Goal: Information Seeking & Learning: Check status

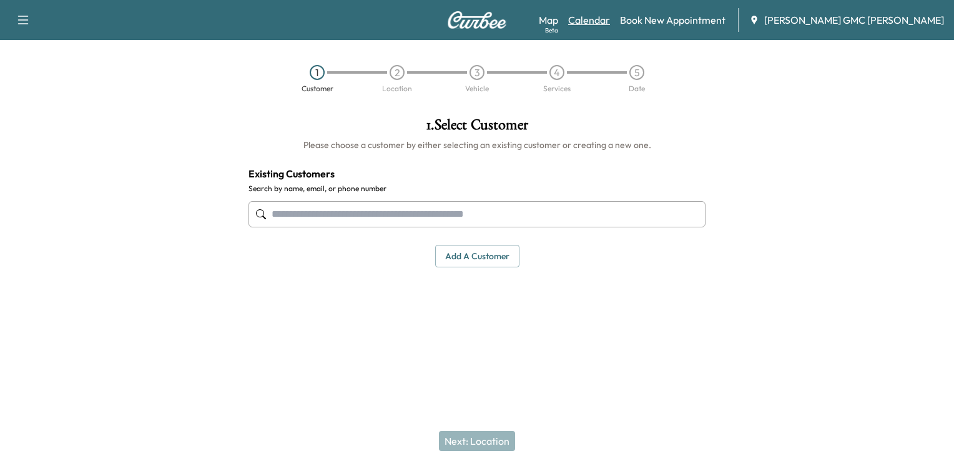
click at [610, 17] on link "Calendar" at bounding box center [589, 19] width 42 height 15
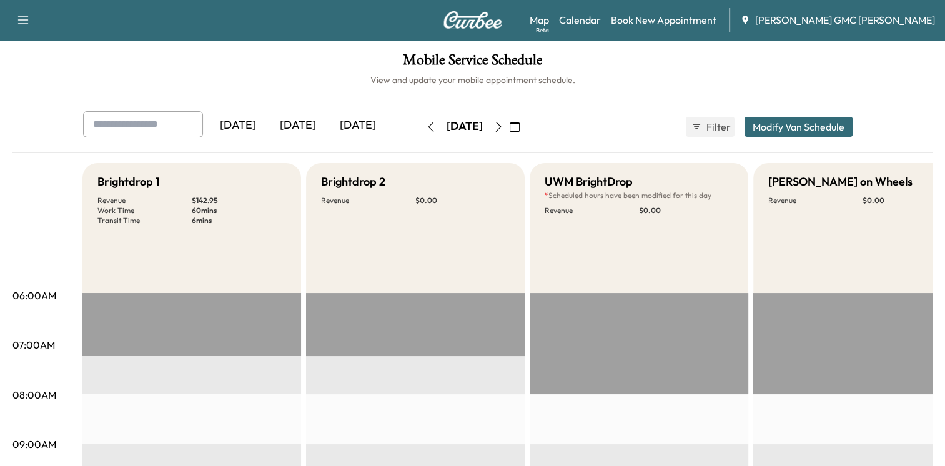
click at [337, 126] on div "[DATE]" at bounding box center [358, 125] width 60 height 29
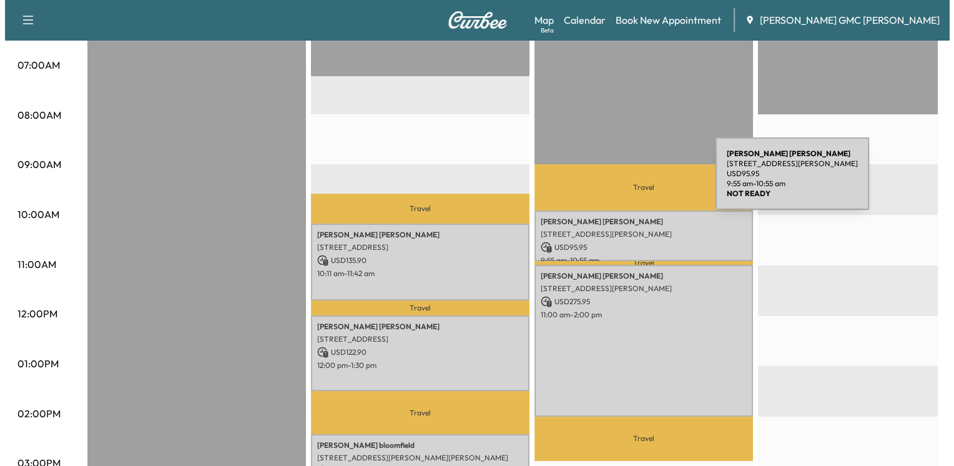
scroll to position [312, 0]
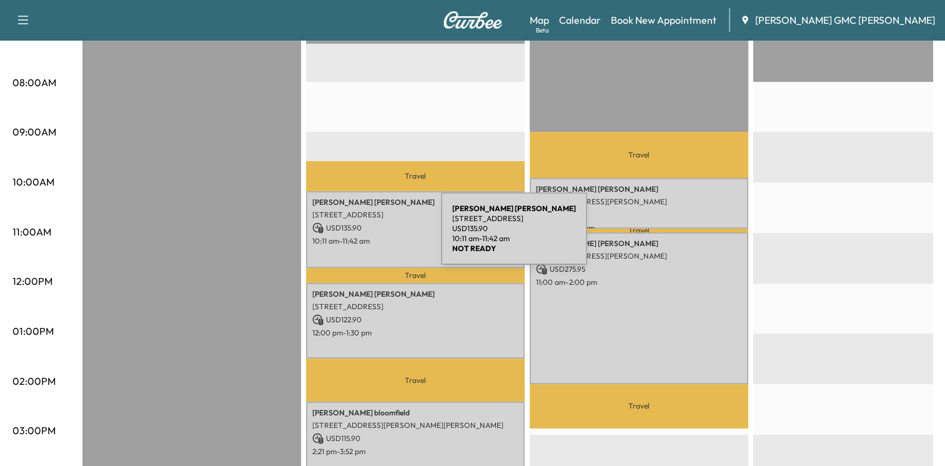
click at [347, 236] on p "10:11 am - 11:42 am" at bounding box center [415, 241] width 206 height 10
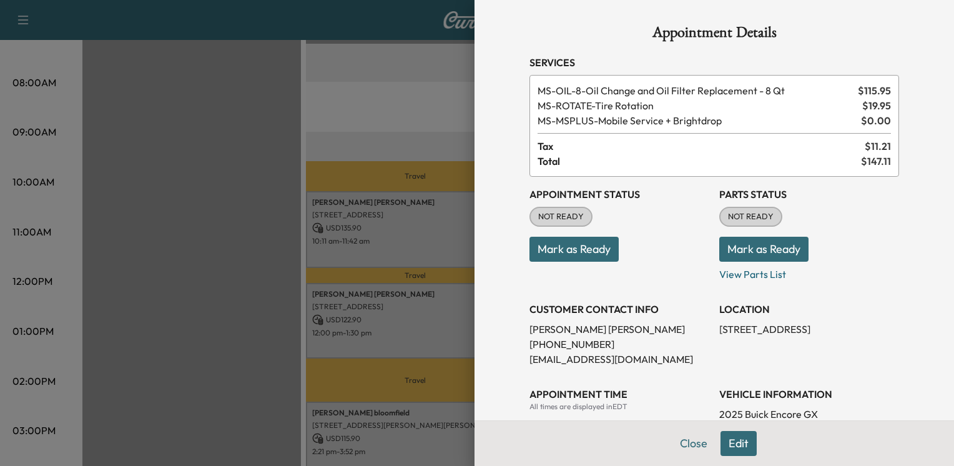
click at [347, 236] on div at bounding box center [477, 233] width 954 height 466
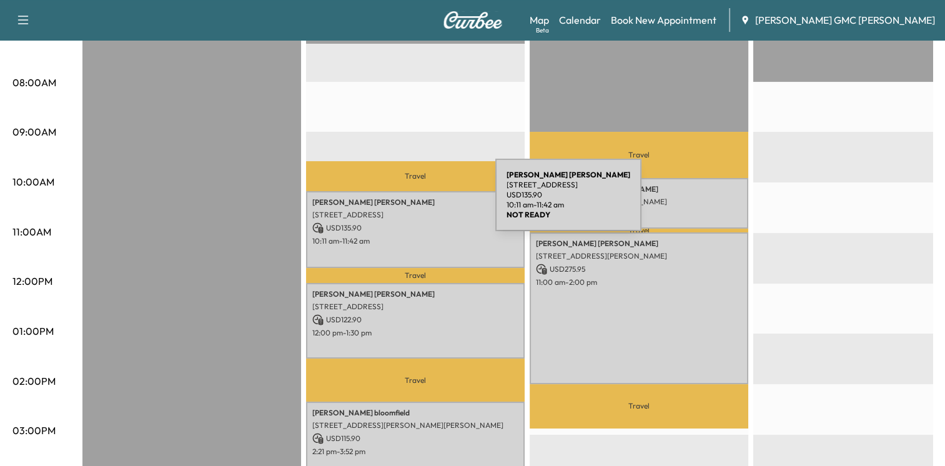
click at [401, 202] on p "[PERSON_NAME]" at bounding box center [415, 202] width 206 height 10
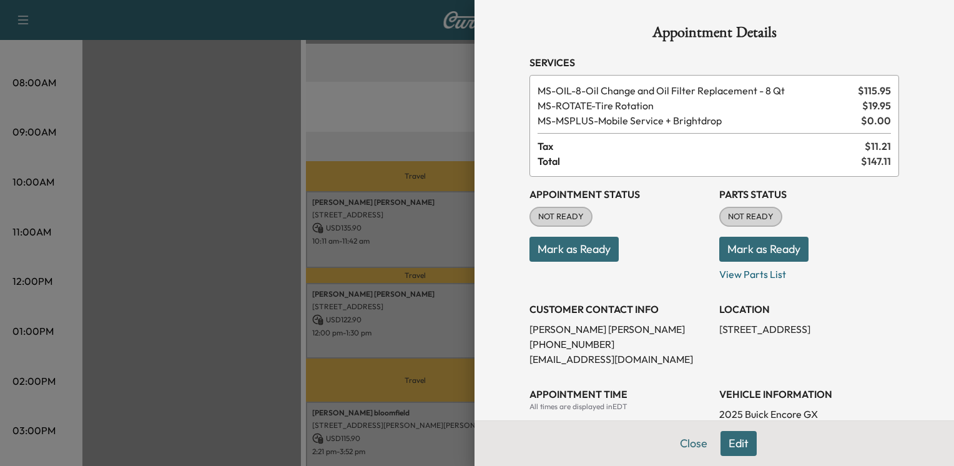
click at [519, 151] on div "Appointment Details Services MS-OIL-8 - Oil Change and Oil Filter Replacement -…" at bounding box center [715, 382] width 400 height 764
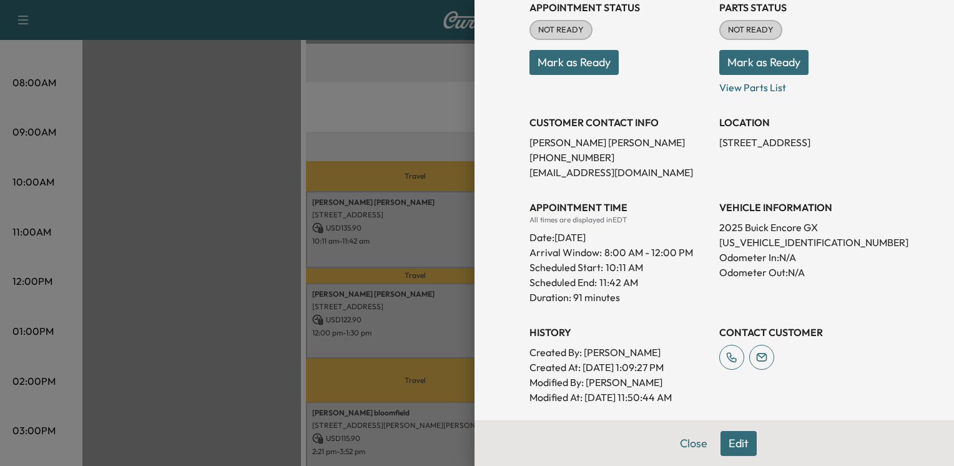
scroll to position [155, 0]
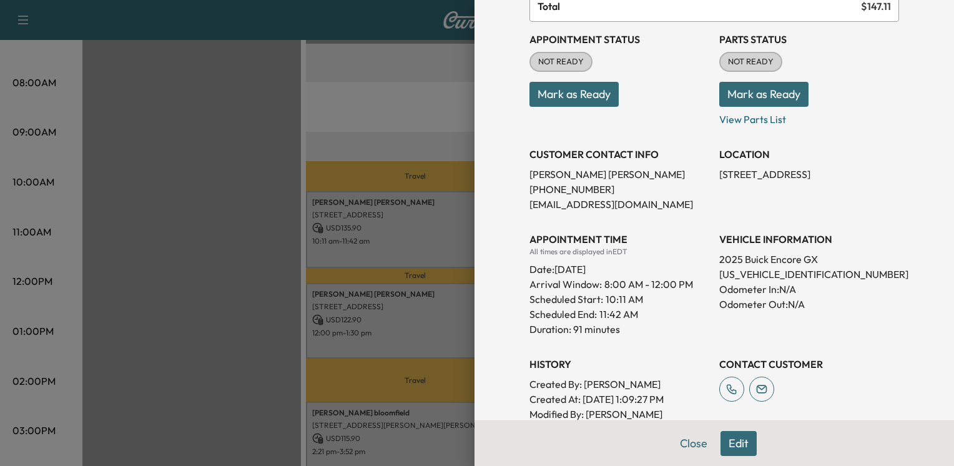
click at [654, 333] on p "Duration: 91 minutes" at bounding box center [619, 329] width 180 height 15
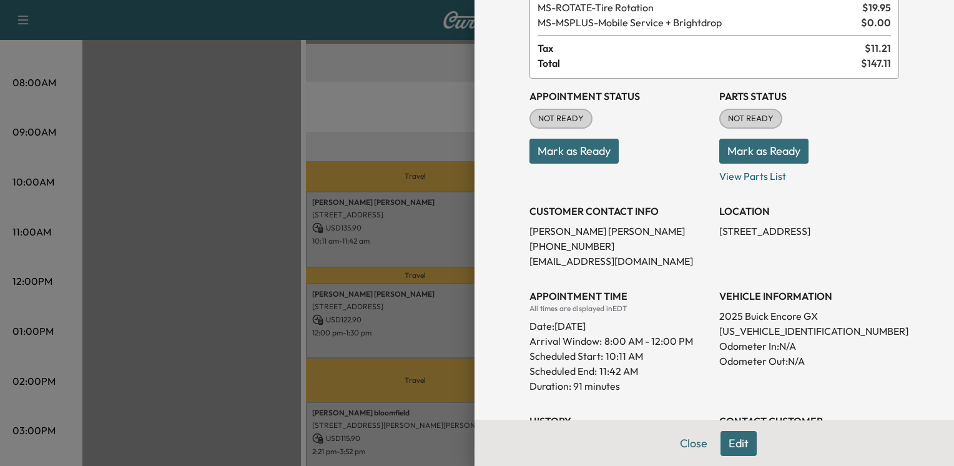
scroll to position [187, 0]
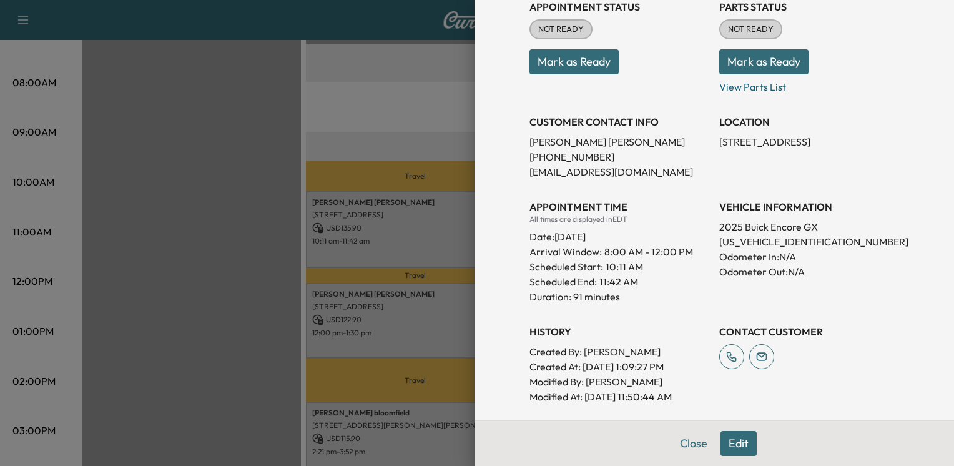
click at [321, 221] on div at bounding box center [477, 233] width 954 height 466
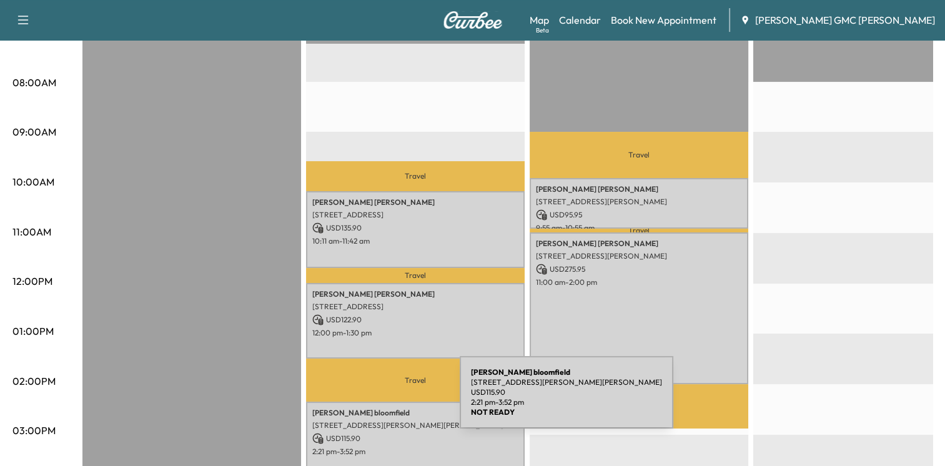
click at [372, 421] on p "[STREET_ADDRESS][PERSON_NAME][PERSON_NAME]" at bounding box center [415, 425] width 206 height 10
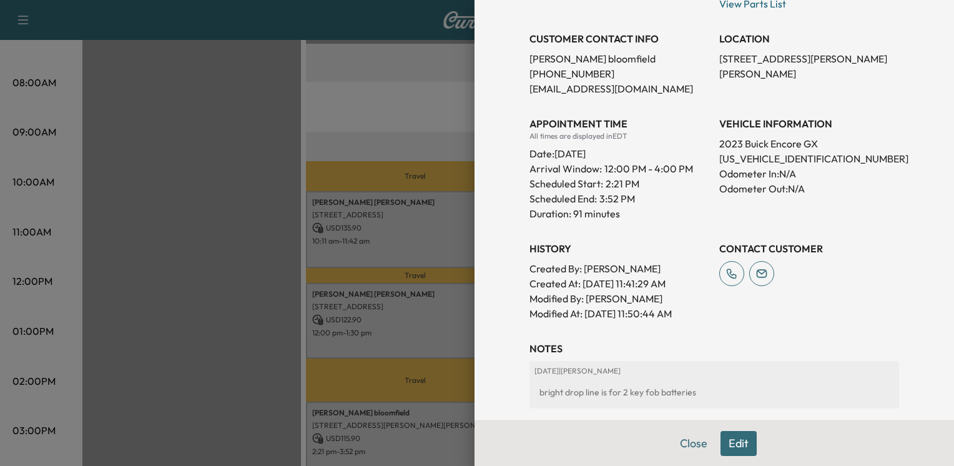
scroll to position [312, 0]
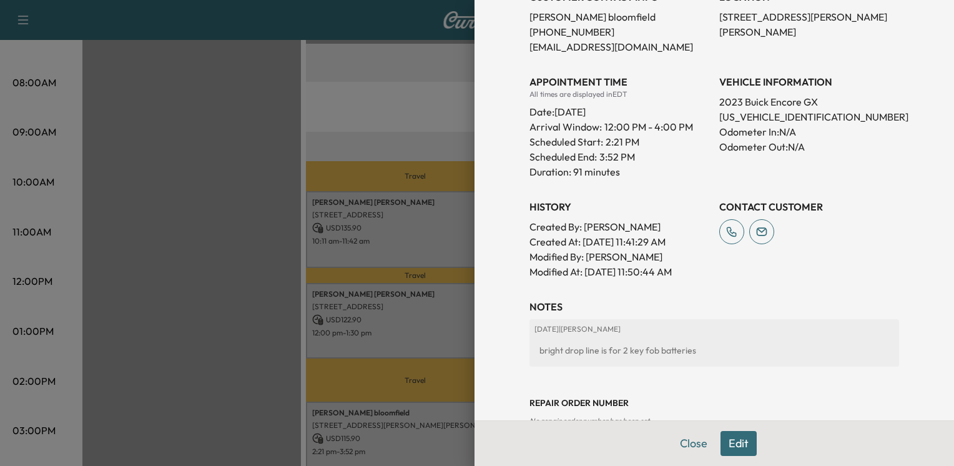
click at [719, 134] on p "Odometer In: N/A" at bounding box center [809, 131] width 180 height 15
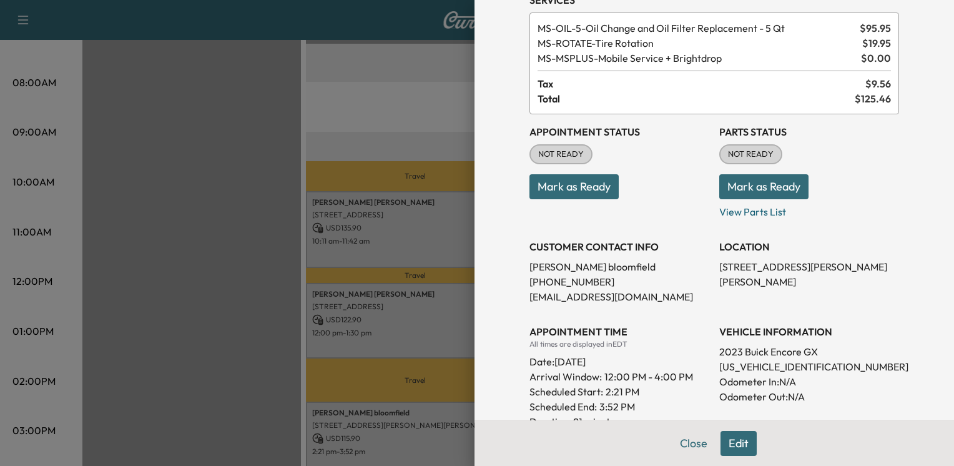
scroll to position [125, 0]
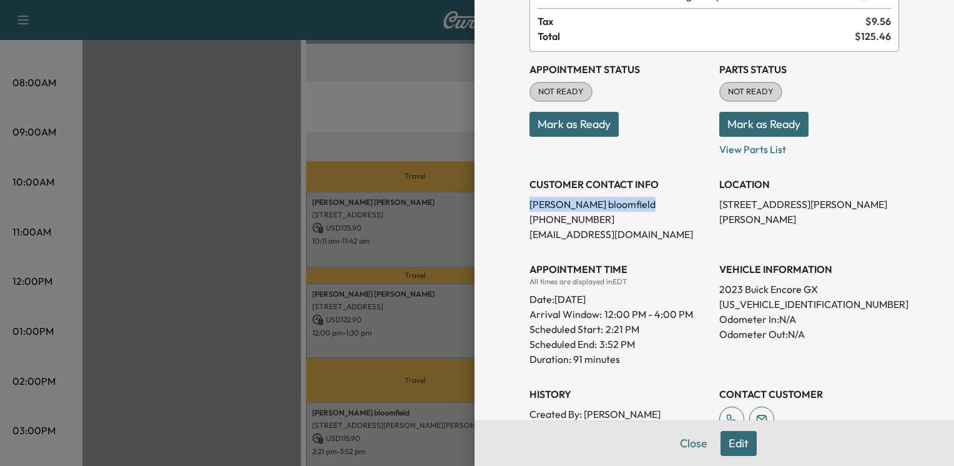
drag, startPoint x: 614, startPoint y: 205, endPoint x: 514, endPoint y: 199, distance: 100.7
click at [515, 199] on div "Appointment Details Services MS-OIL-5 - Oil Change and Oil Filter Replacement -…" at bounding box center [715, 257] width 400 height 764
drag, startPoint x: 514, startPoint y: 199, endPoint x: 629, endPoint y: 204, distance: 115.0
click at [629, 204] on p "[PERSON_NAME]" at bounding box center [619, 204] width 180 height 15
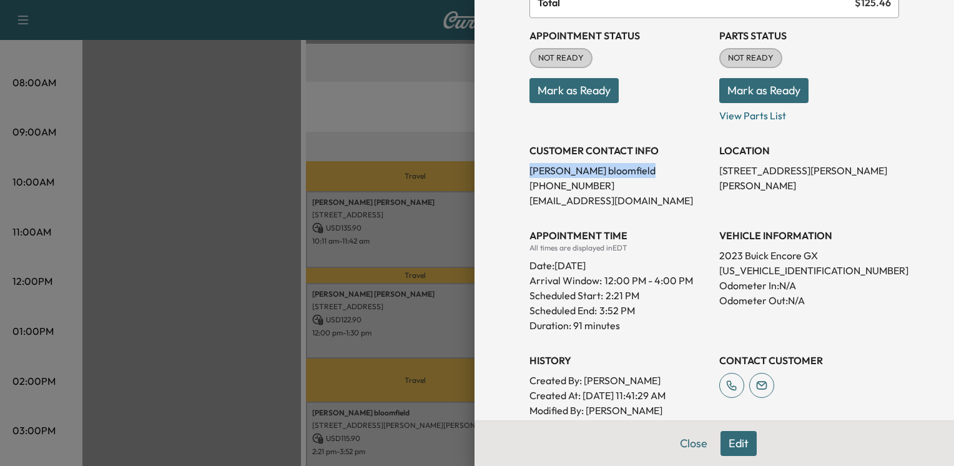
scroll to position [187, 0]
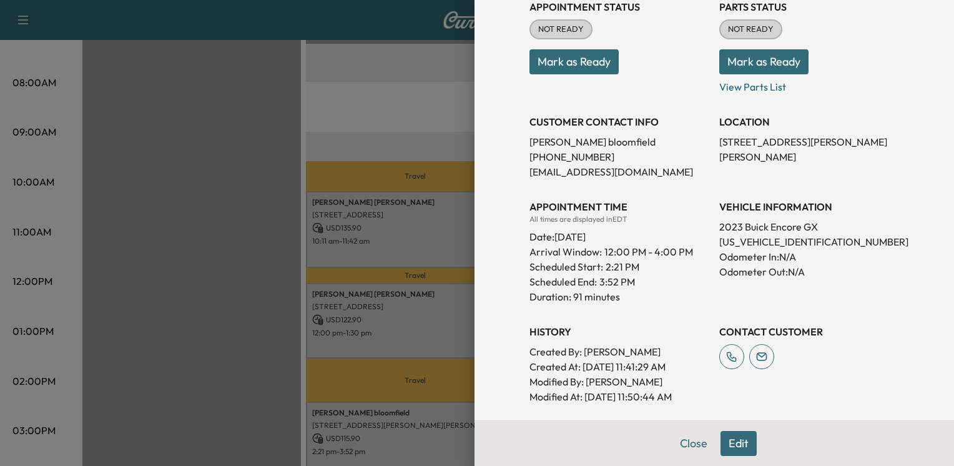
click at [343, 219] on div at bounding box center [477, 233] width 954 height 466
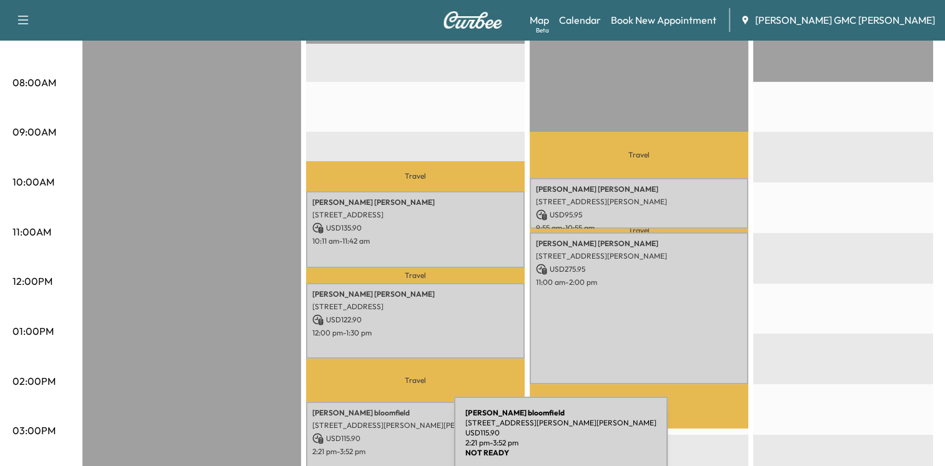
click at [360, 446] on p "2:21 pm - 3:52 pm" at bounding box center [415, 451] width 206 height 10
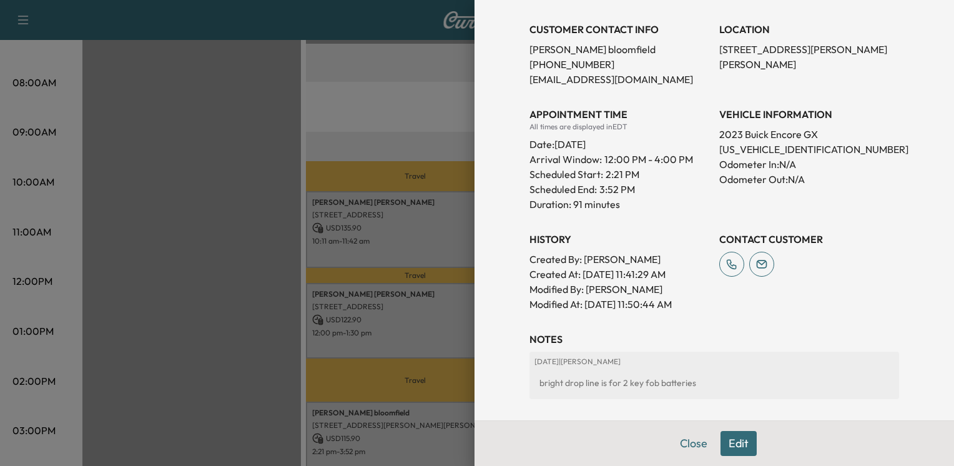
scroll to position [280, 0]
click at [684, 433] on button "Close" at bounding box center [694, 443] width 44 height 25
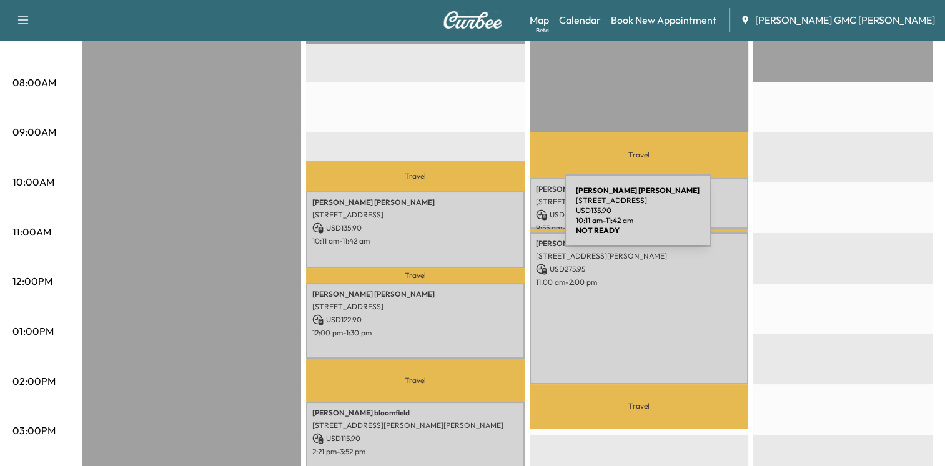
click at [470, 214] on p "[STREET_ADDRESS]" at bounding box center [415, 215] width 206 height 10
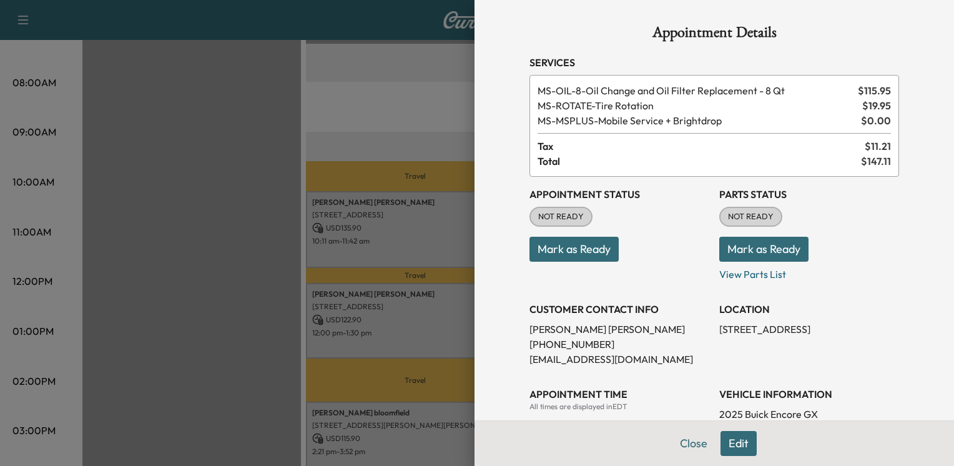
click at [368, 359] on div at bounding box center [477, 233] width 954 height 466
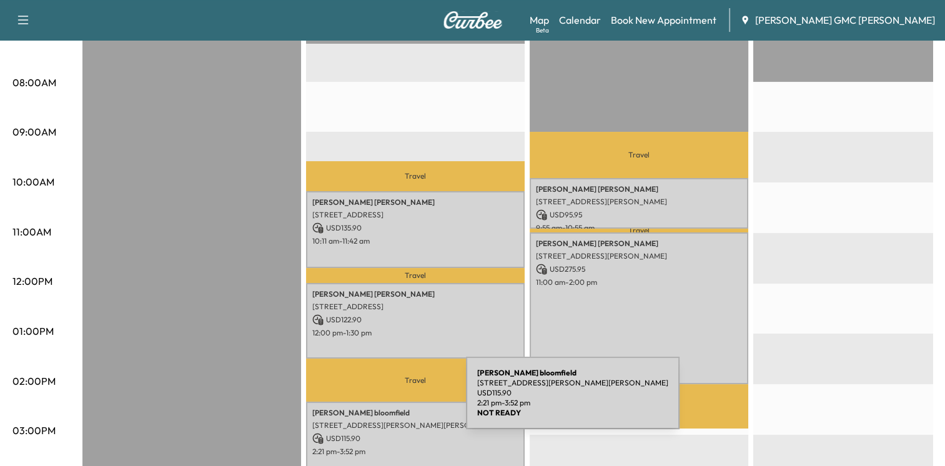
click at [373, 408] on p "[PERSON_NAME]" at bounding box center [415, 413] width 206 height 10
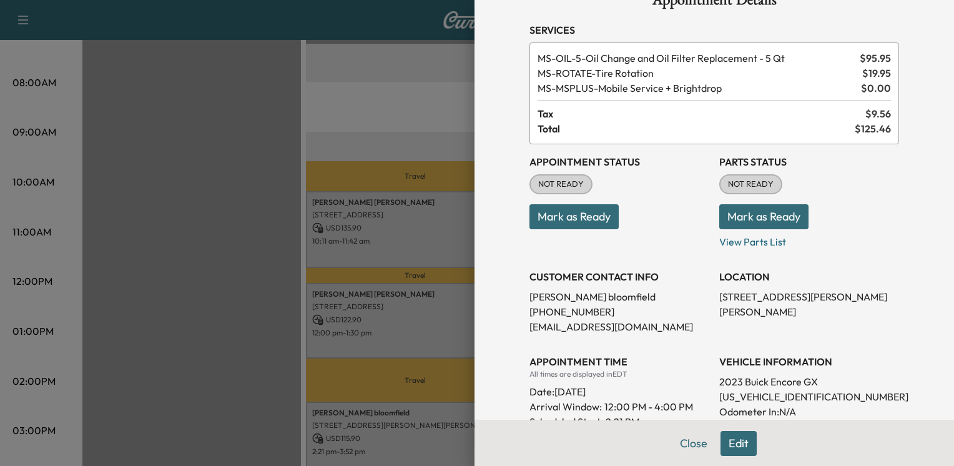
scroll to position [62, 0]
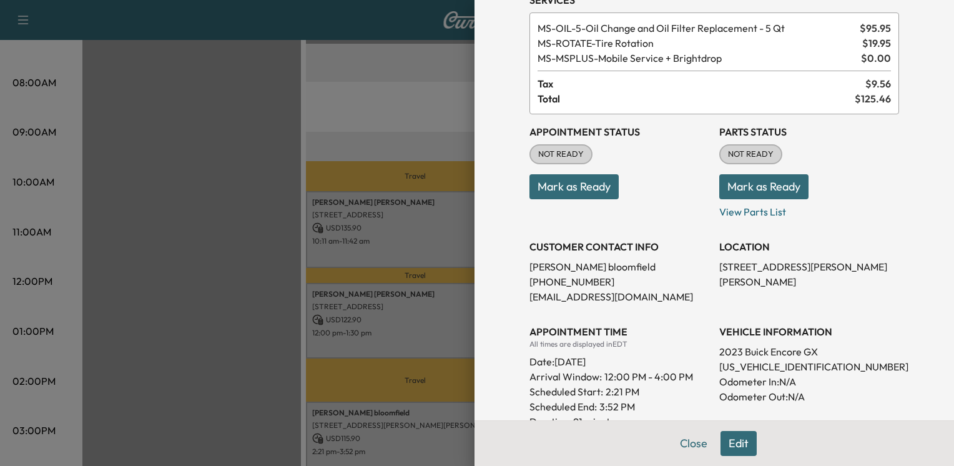
click at [446, 270] on div at bounding box center [477, 233] width 954 height 466
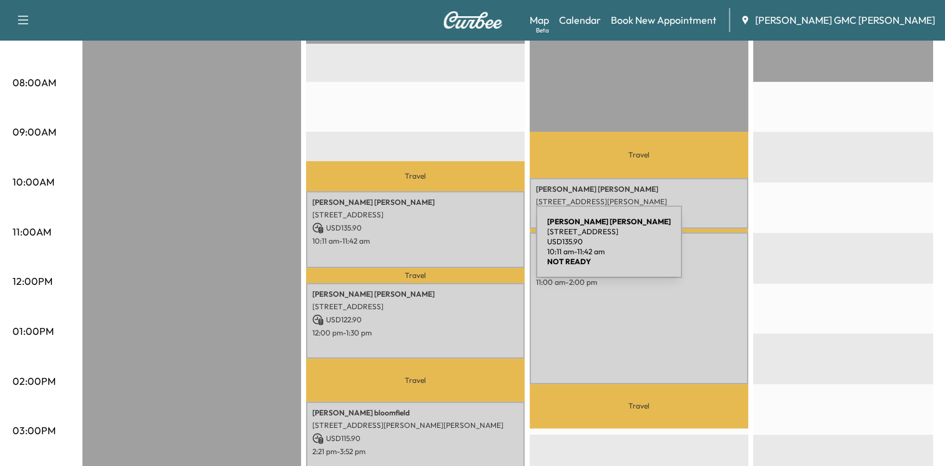
click at [442, 249] on div "[PERSON_NAME] [STREET_ADDRESS] USD 135.90 10:11 am - 11:42 am" at bounding box center [415, 229] width 219 height 76
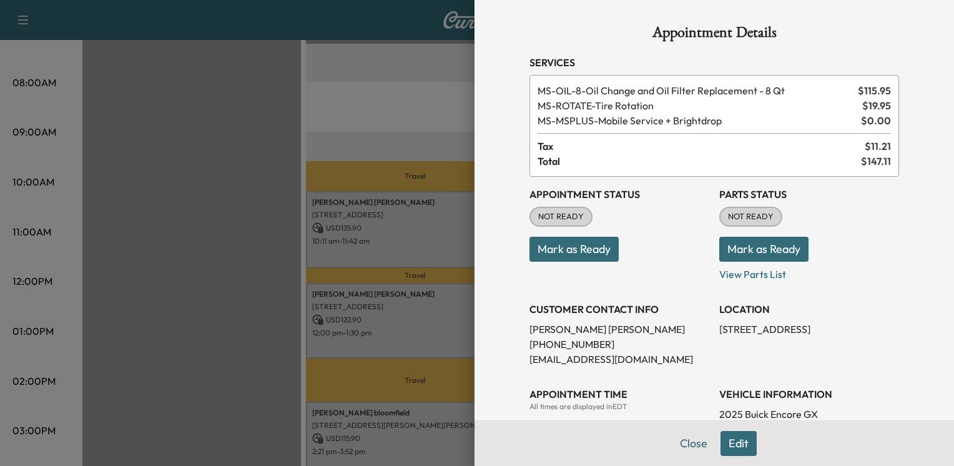
click at [440, 279] on div at bounding box center [477, 233] width 954 height 466
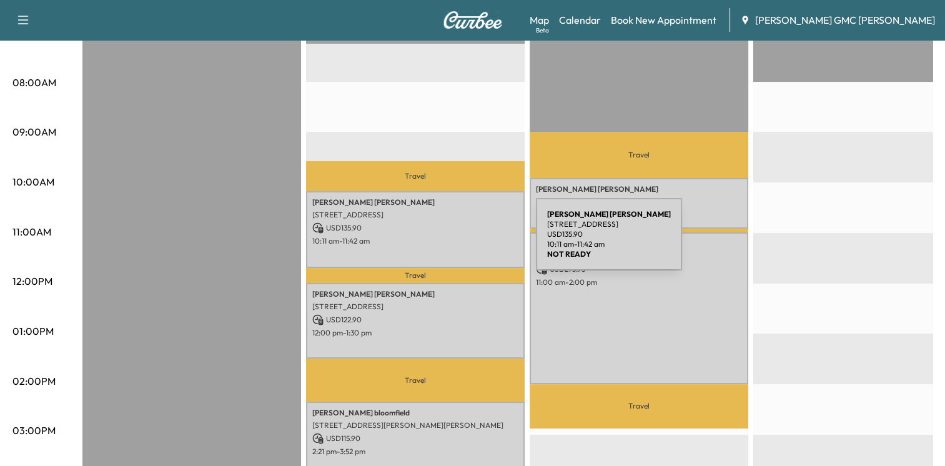
click at [442, 242] on p "10:11 am - 11:42 am" at bounding box center [415, 241] width 206 height 10
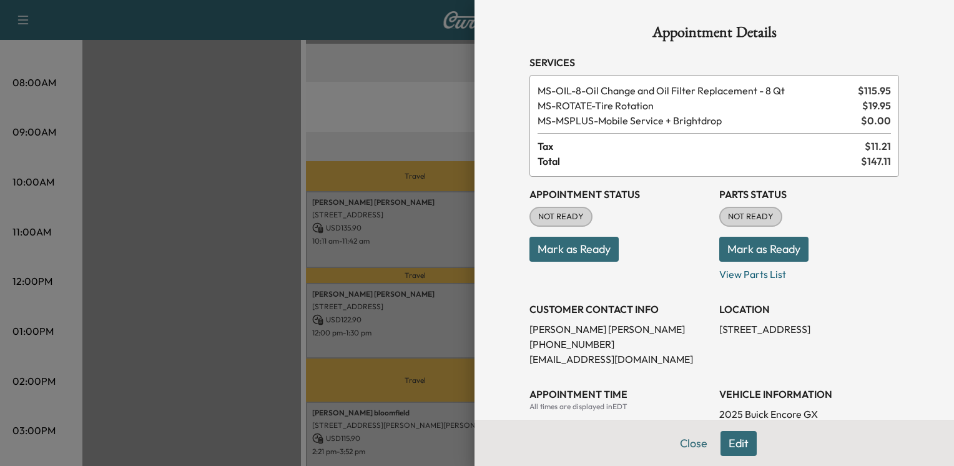
click at [415, 253] on div at bounding box center [477, 233] width 954 height 466
click at [415, 253] on div "[PERSON_NAME] [STREET_ADDRESS] USD 135.90 10:11 am - 11:42 am" at bounding box center [415, 229] width 219 height 76
click at [694, 449] on button "Close" at bounding box center [694, 443] width 44 height 25
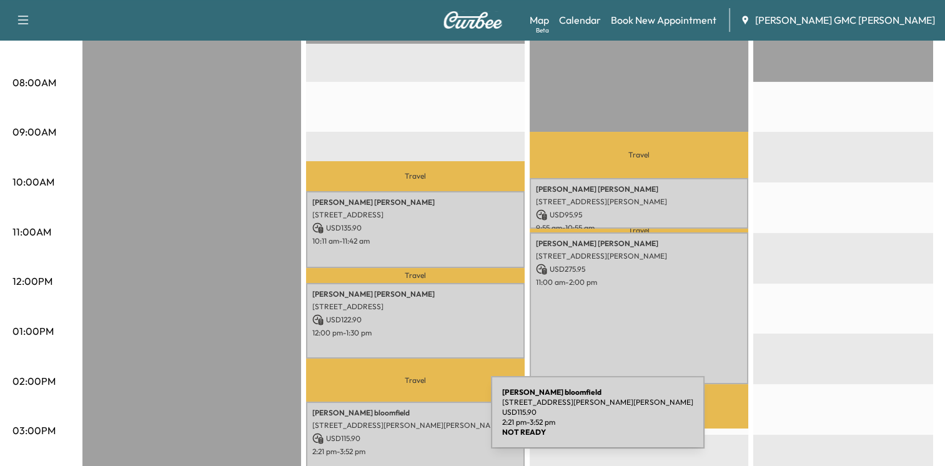
click at [397, 420] on p "[STREET_ADDRESS][PERSON_NAME][PERSON_NAME]" at bounding box center [415, 425] width 206 height 10
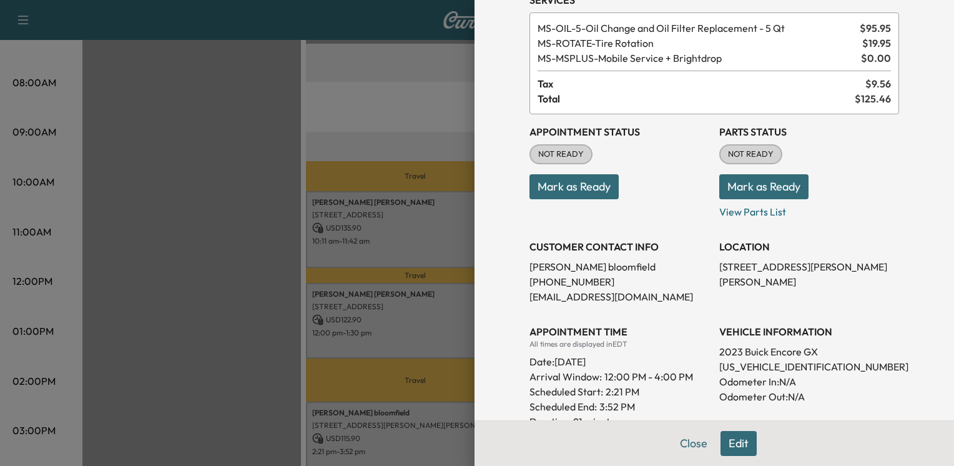
scroll to position [125, 0]
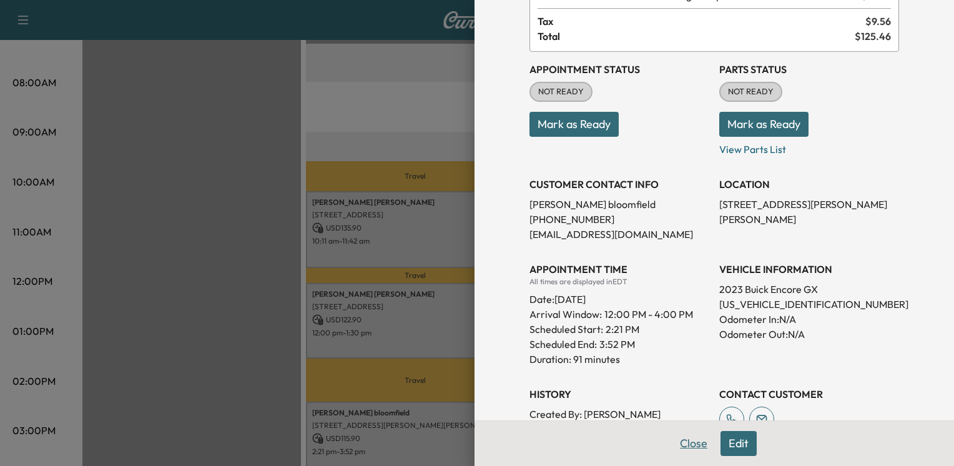
click at [672, 440] on button "Close" at bounding box center [694, 443] width 44 height 25
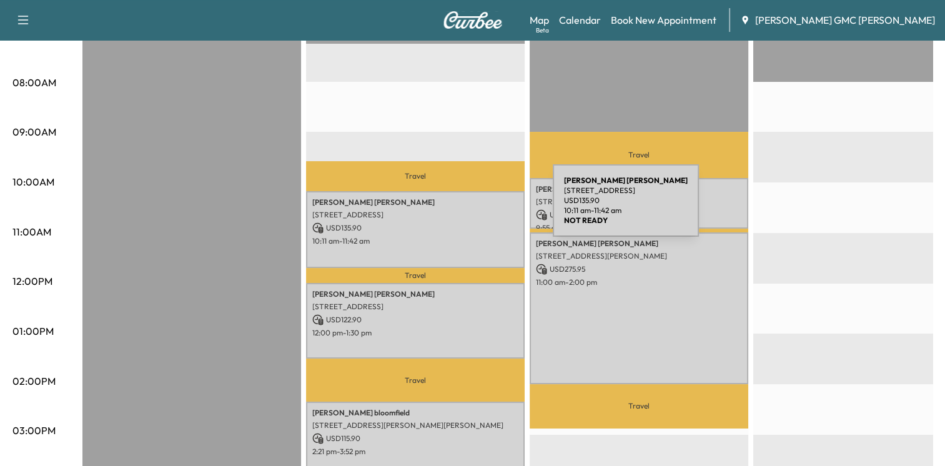
click at [408, 251] on div "[PERSON_NAME] [STREET_ADDRESS] USD 135.90 10:11 am - 11:42 am" at bounding box center [415, 229] width 219 height 76
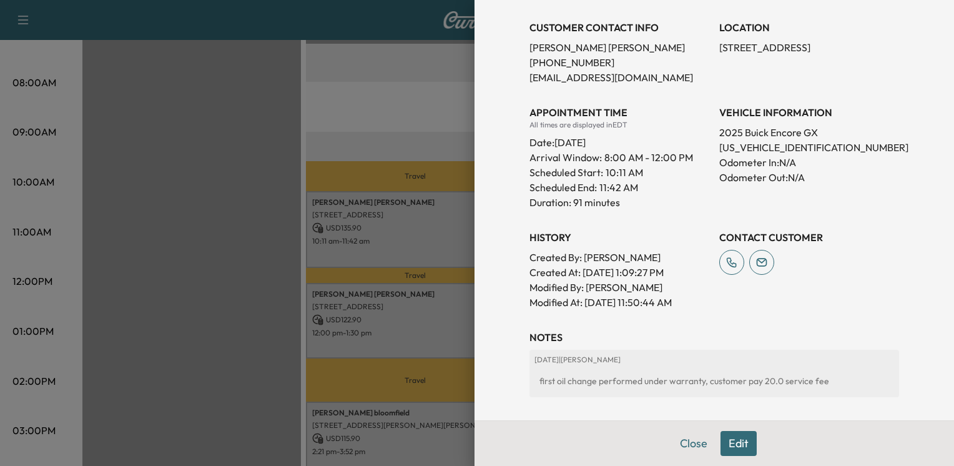
scroll to position [312, 0]
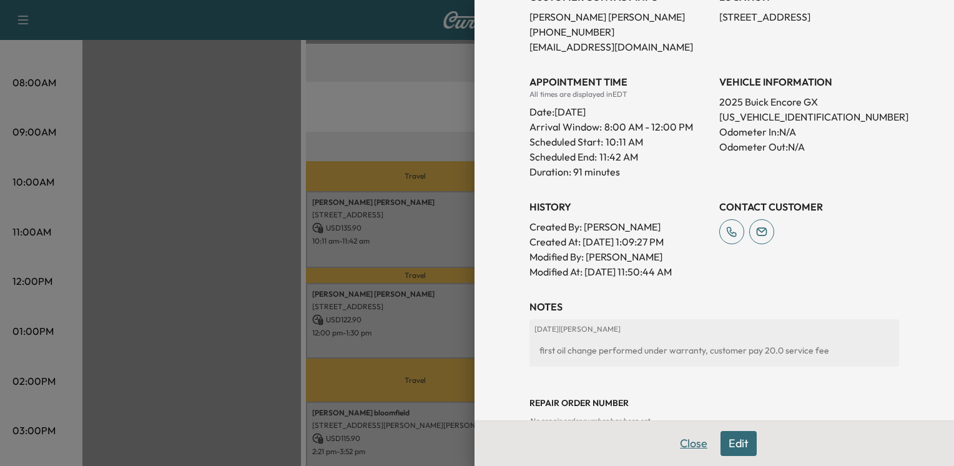
click at [678, 446] on button "Close" at bounding box center [694, 443] width 44 height 25
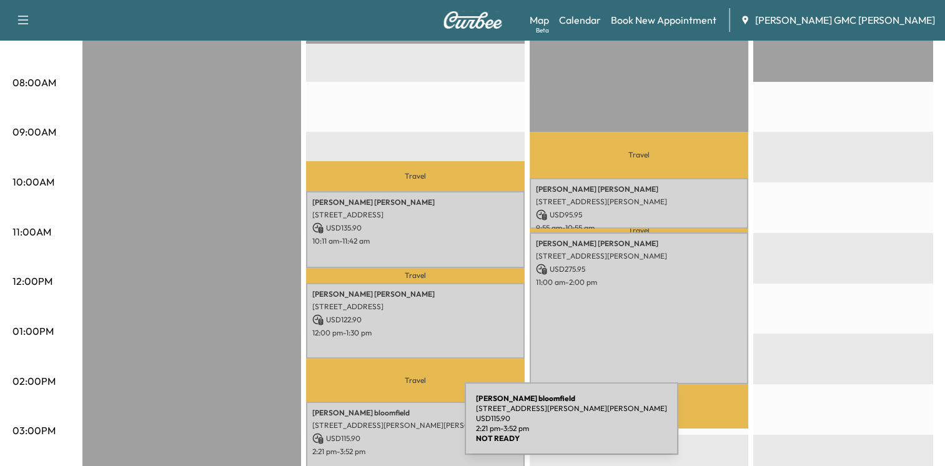
click at [371, 426] on div "[PERSON_NAME] [STREET_ADDRESS][PERSON_NAME][PERSON_NAME] USD 115.90 2:21 pm - 3…" at bounding box center [415, 439] width 219 height 76
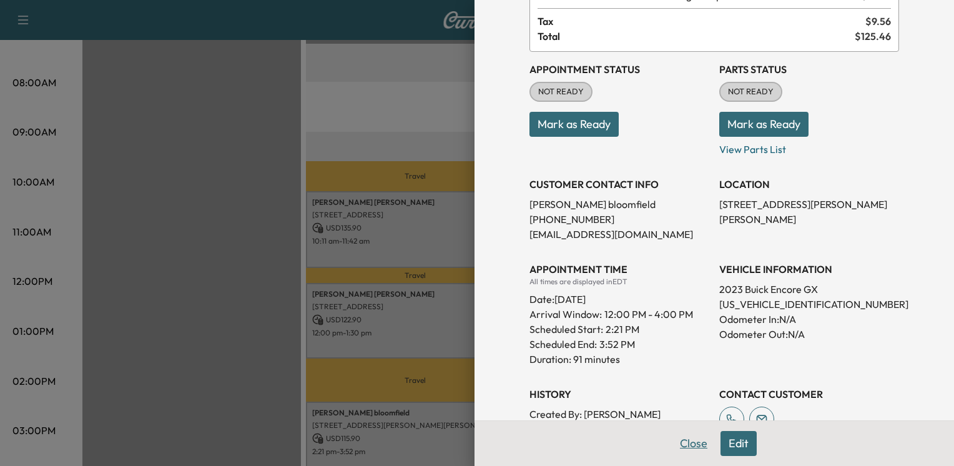
scroll to position [187, 0]
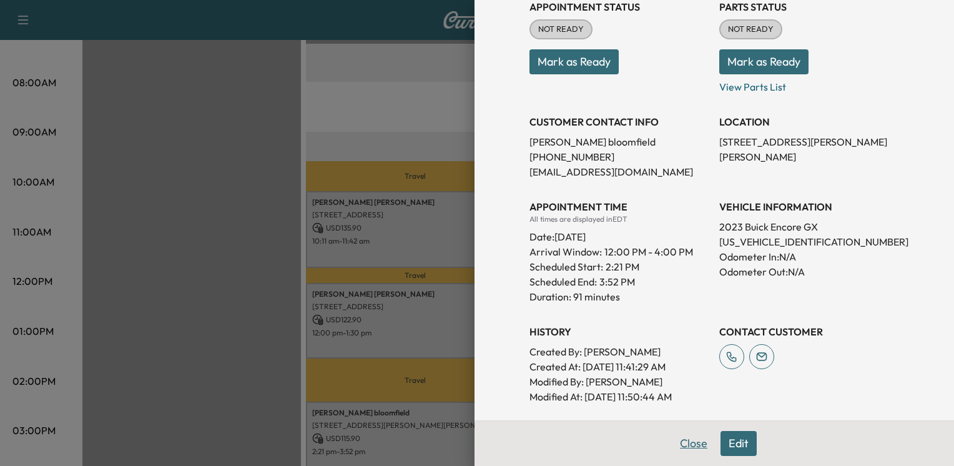
click at [692, 440] on button "Close" at bounding box center [694, 443] width 44 height 25
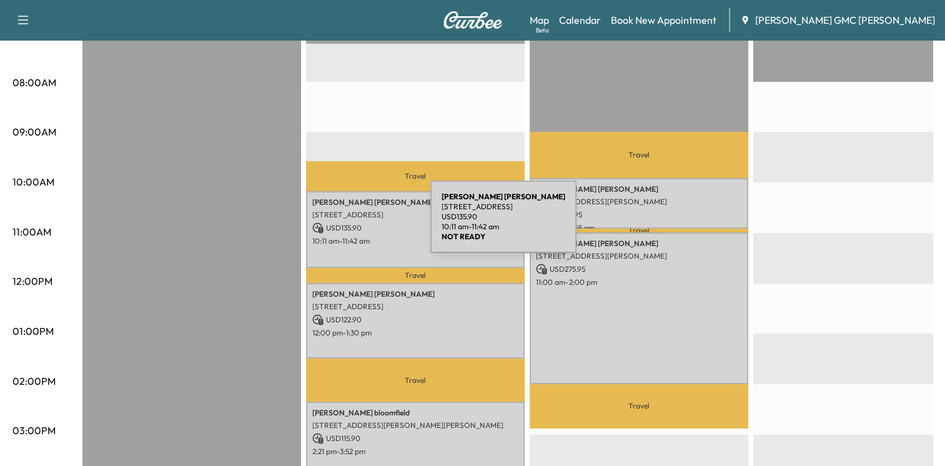
click at [337, 224] on p "USD 135.90" at bounding box center [415, 227] width 206 height 11
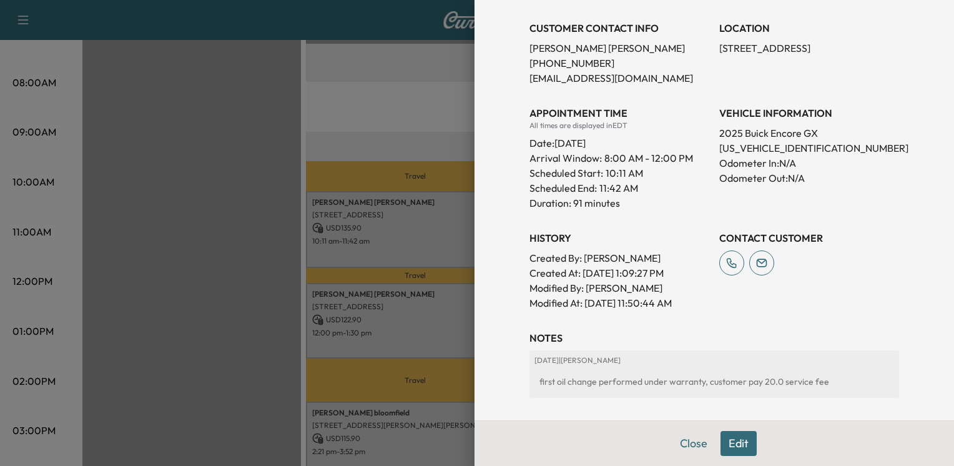
scroll to position [312, 0]
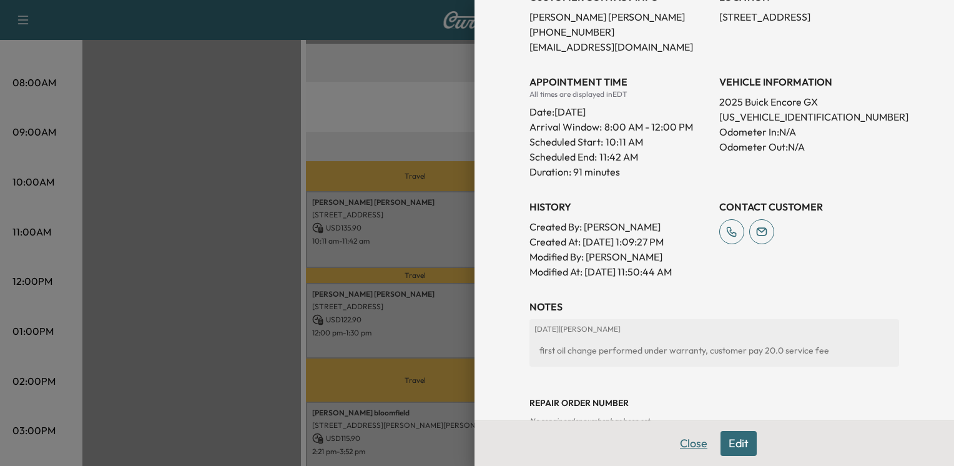
click at [691, 444] on button "Close" at bounding box center [694, 443] width 44 height 25
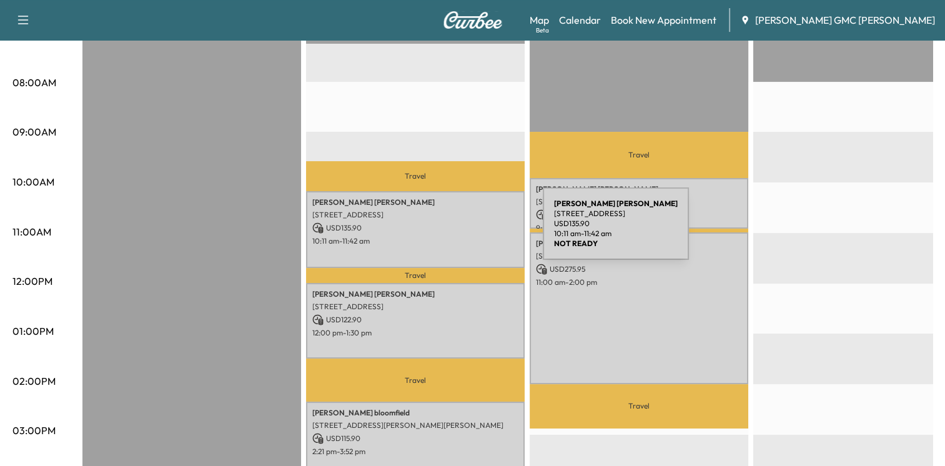
click at [448, 232] on div "[PERSON_NAME] [STREET_ADDRESS] USD 135.90 10:11 am - 11:42 am" at bounding box center [415, 229] width 219 height 76
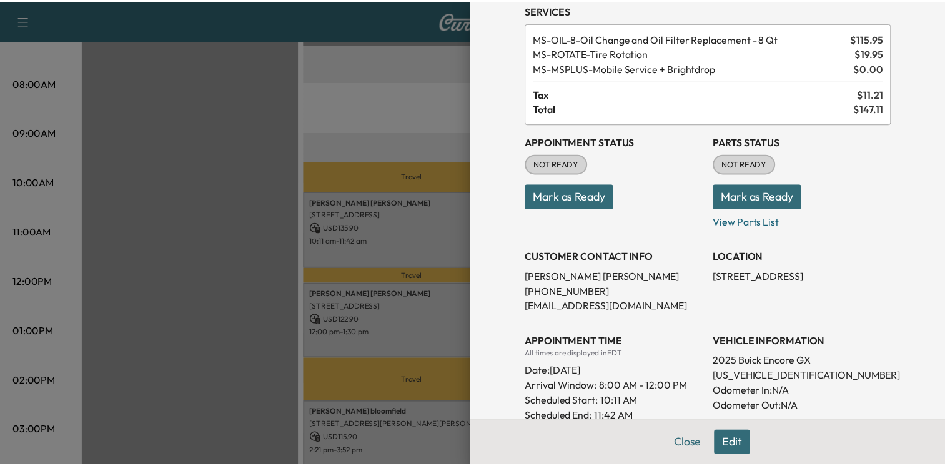
scroll to position [125, 0]
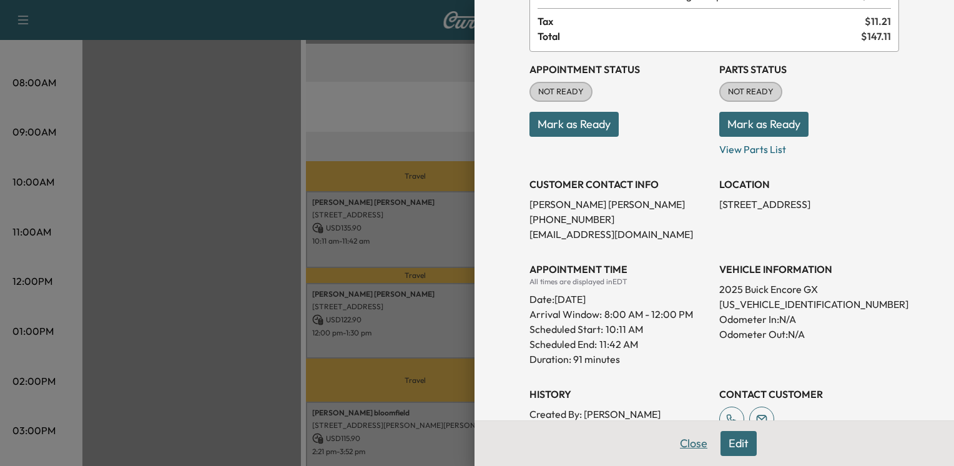
click at [687, 447] on button "Close" at bounding box center [694, 443] width 44 height 25
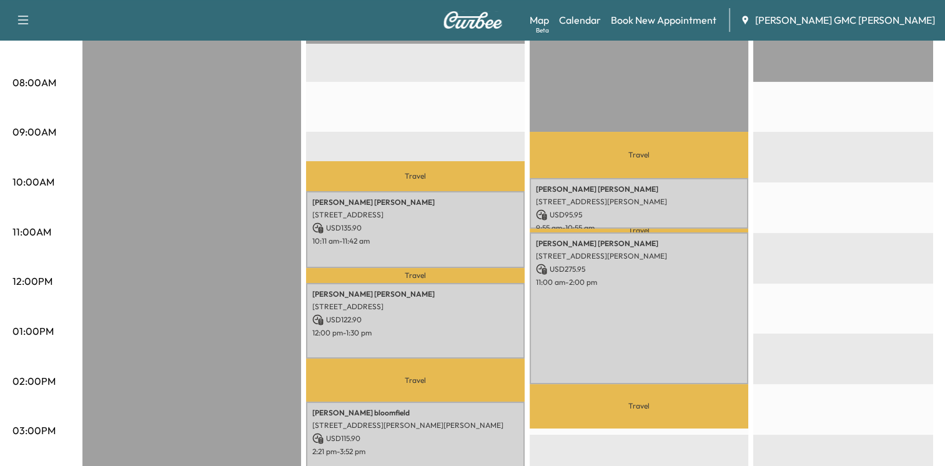
drag, startPoint x: 571, startPoint y: 127, endPoint x: 582, endPoint y: 124, distance: 11.7
drag, startPoint x: 582, startPoint y: 124, endPoint x: 814, endPoint y: 126, distance: 232.3
click at [814, 125] on div at bounding box center [862, 384] width 219 height 807
